Goal: Use online tool/utility: Utilize a website feature to perform a specific function

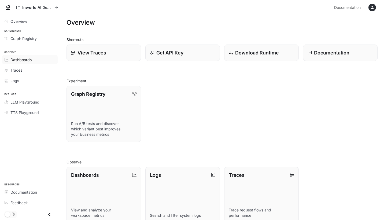
click at [19, 62] on span "Dashboards" at bounding box center [20, 60] width 21 height 6
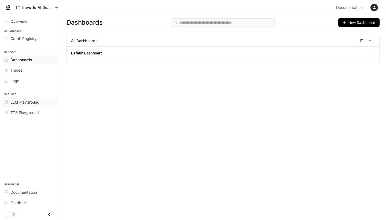
click at [23, 105] on link "LLM Playground" at bounding box center [29, 101] width 55 height 9
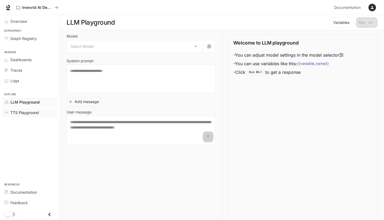
click at [22, 114] on span "TTS Playground" at bounding box center [24, 113] width 28 height 6
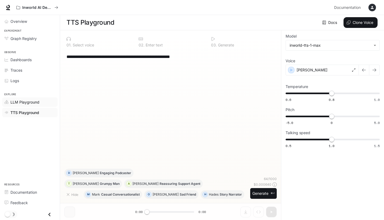
click at [25, 102] on span "LLM Playground" at bounding box center [24, 102] width 29 height 6
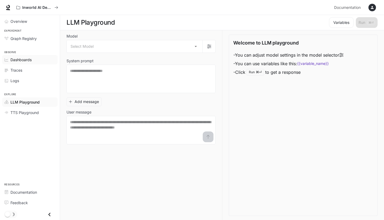
click at [31, 62] on span "Dashboards" at bounding box center [20, 60] width 21 height 6
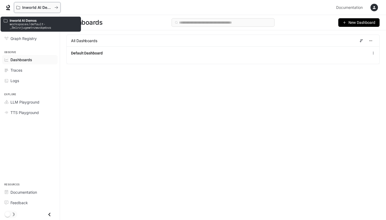
click at [56, 7] on icon "All workspaces" at bounding box center [56, 8] width 4 height 4
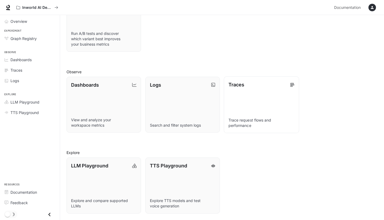
scroll to position [90, 0]
click at [131, 175] on link "LLM Playground Explore and compare supported LLMs" at bounding box center [103, 185] width 75 height 57
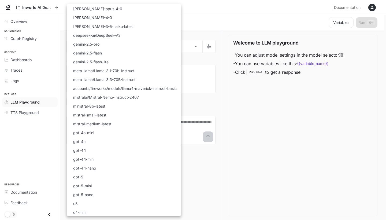
click at [201, 45] on body "Skip to main content Inworld AI Demos Documentation Documentation Portal Overvi…" at bounding box center [193, 110] width 386 height 220
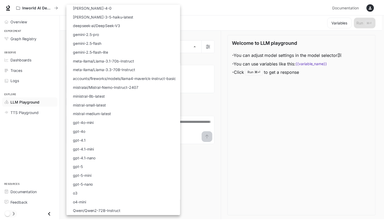
scroll to position [10, 0]
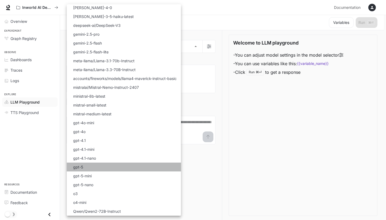
click at [86, 168] on li "gpt-5" at bounding box center [124, 166] width 114 height 9
type input "*****"
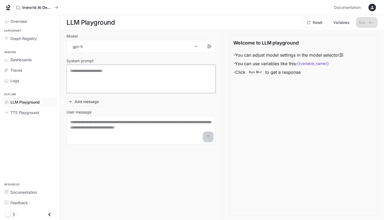
click at [157, 73] on textarea at bounding box center [141, 78] width 142 height 21
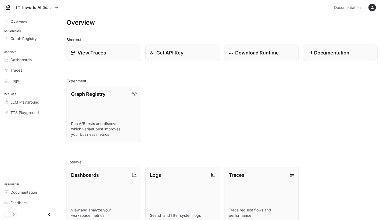
click at [372, 3] on button "button" at bounding box center [371, 7] width 11 height 11
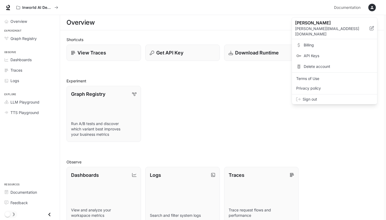
click at [291, 132] on div at bounding box center [193, 110] width 386 height 220
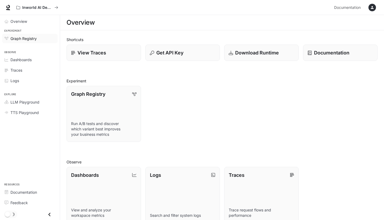
click at [36, 40] on span "Graph Registry" at bounding box center [23, 39] width 26 height 6
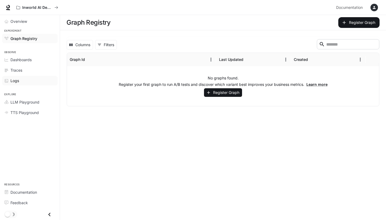
click at [29, 81] on div "Logs" at bounding box center [32, 81] width 45 height 6
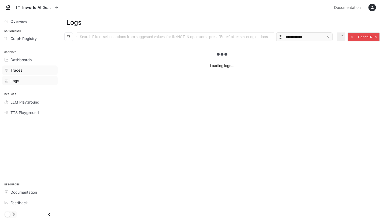
click at [27, 72] on div "Traces" at bounding box center [32, 70] width 45 height 6
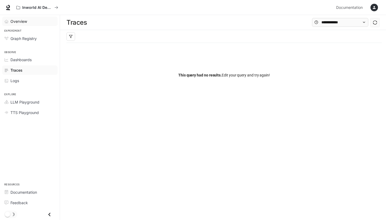
click at [27, 22] on div "Overview" at bounding box center [32, 21] width 45 height 6
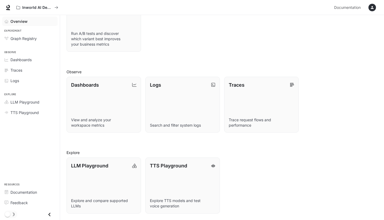
scroll to position [87, 0]
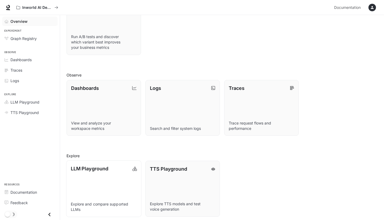
click at [100, 179] on link "LLM Playground Explore and compare supported LLMs" at bounding box center [103, 188] width 75 height 57
